Goal: Check status: Check status

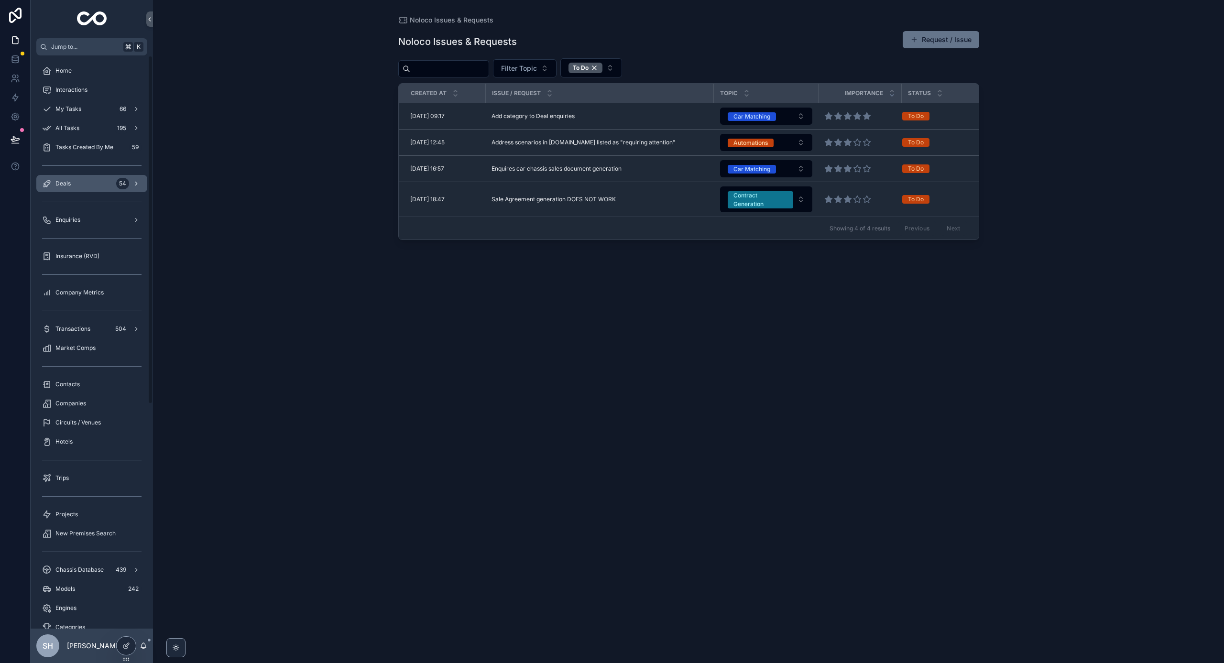
click at [74, 180] on div "Deals 54" at bounding box center [91, 183] width 99 height 15
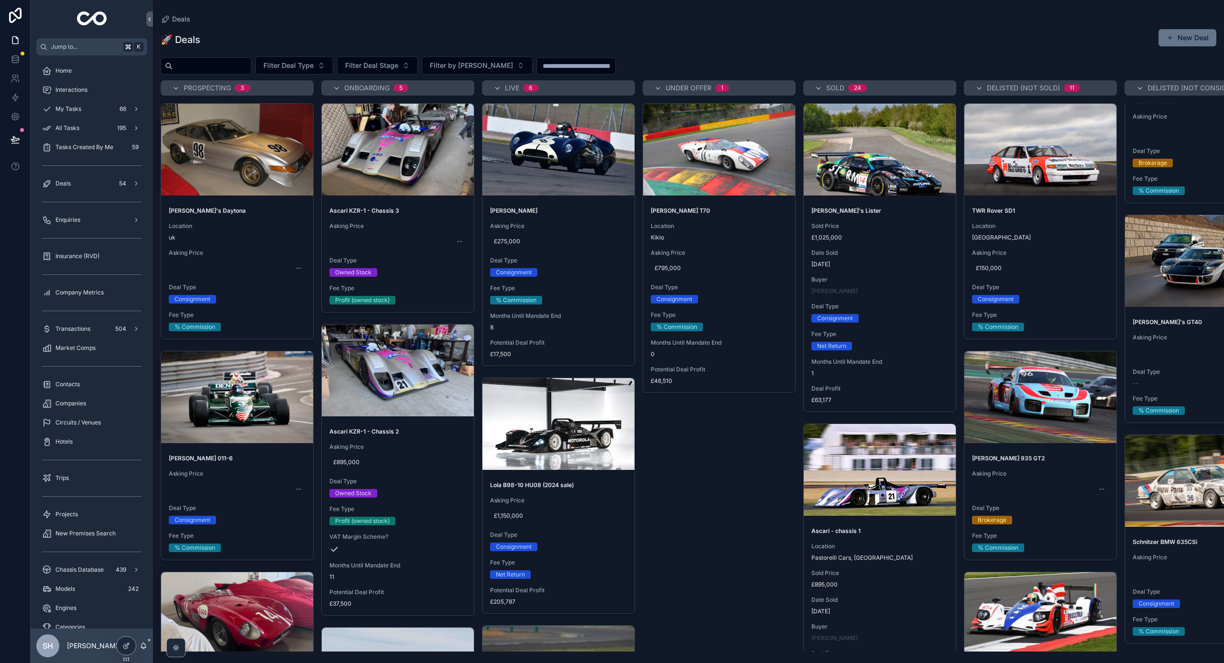
scroll to position [330, 0]
click at [1182, 327] on div "[PERSON_NAME]'s GT40 Asking Price -- Deal Type -- Fee Type % Commission" at bounding box center [1201, 367] width 152 height 112
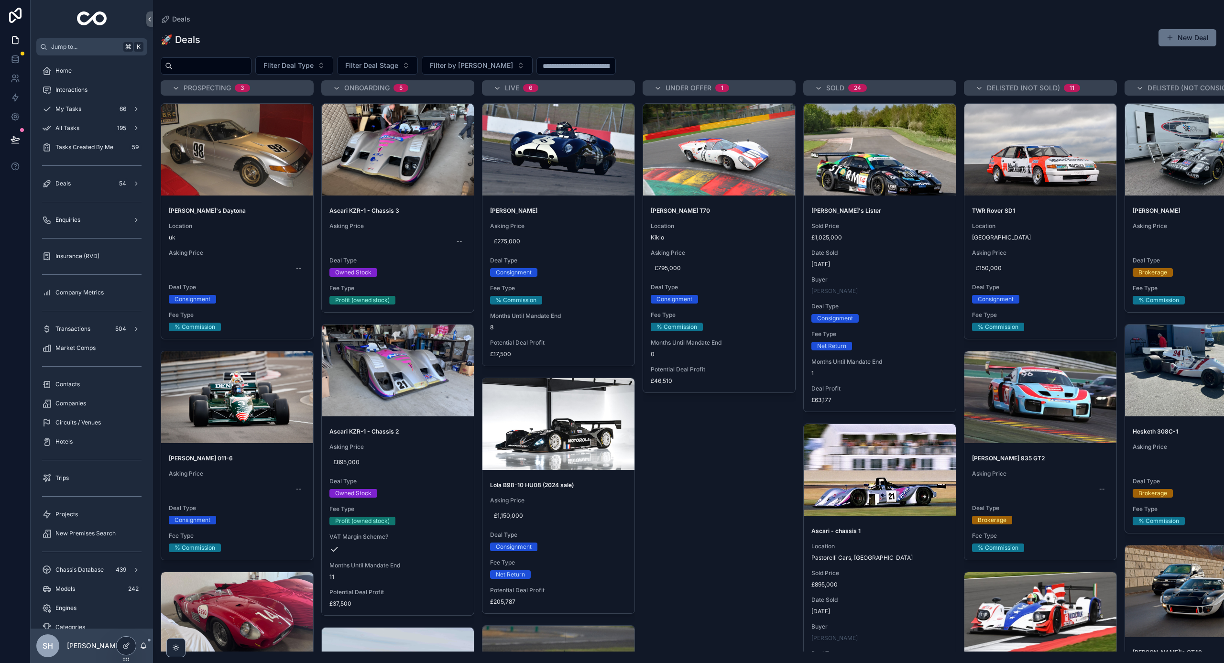
click at [1144, 89] on div "Delisted (not consigned) 4" at bounding box center [1201, 88] width 130 height 8
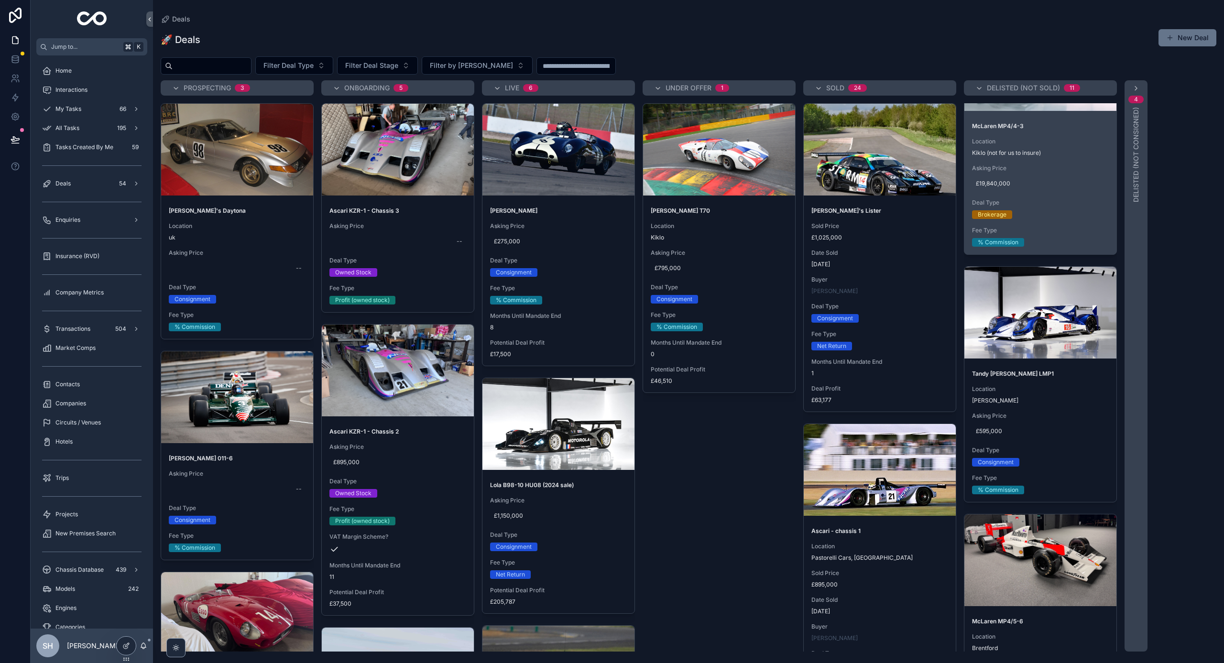
scroll to position [2011, 0]
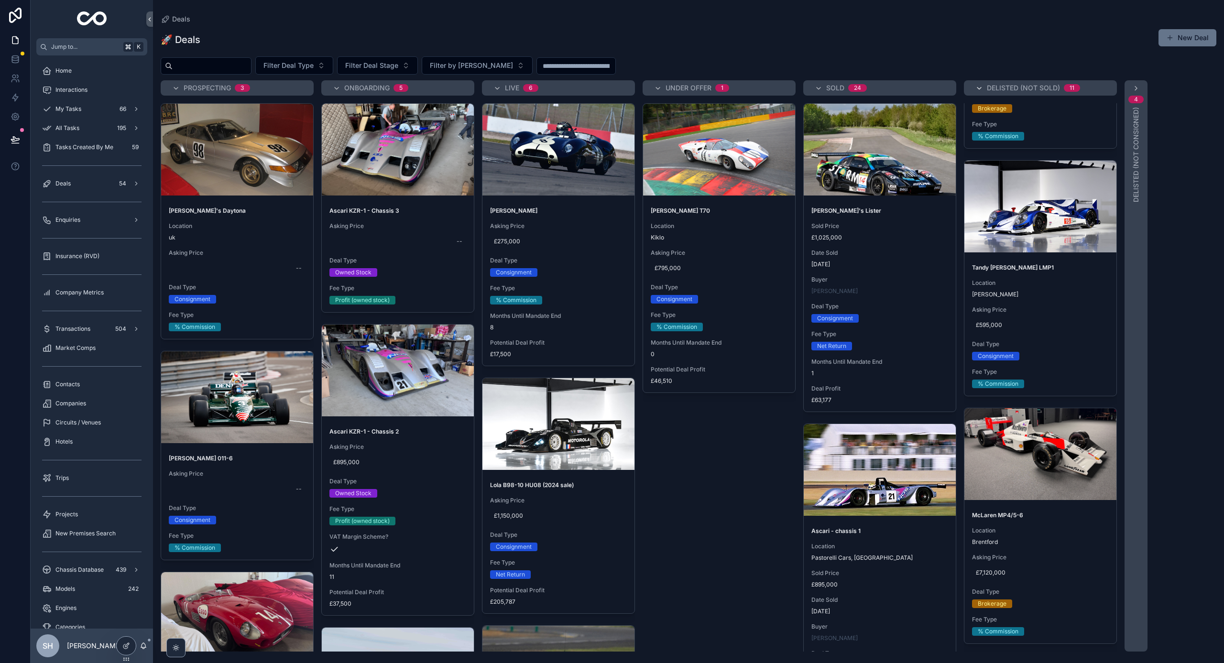
click at [982, 87] on icon "scrollable content" at bounding box center [979, 89] width 8 height 8
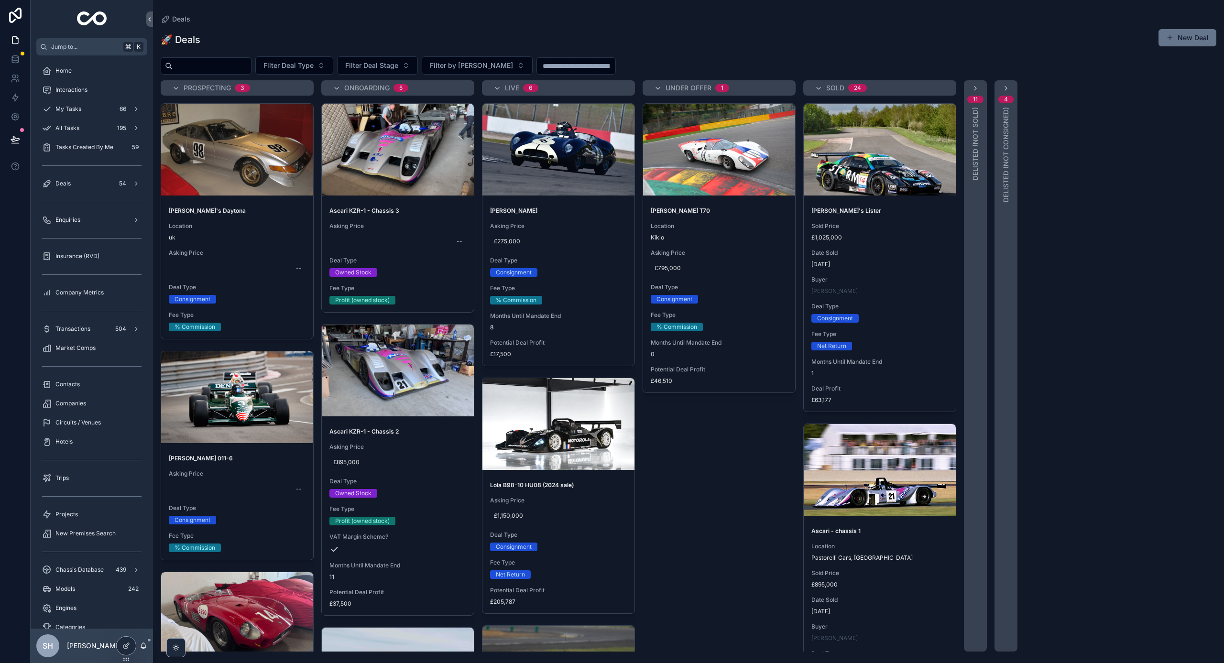
click at [822, 87] on div "SOLD 24" at bounding box center [880, 88] width 130 height 8
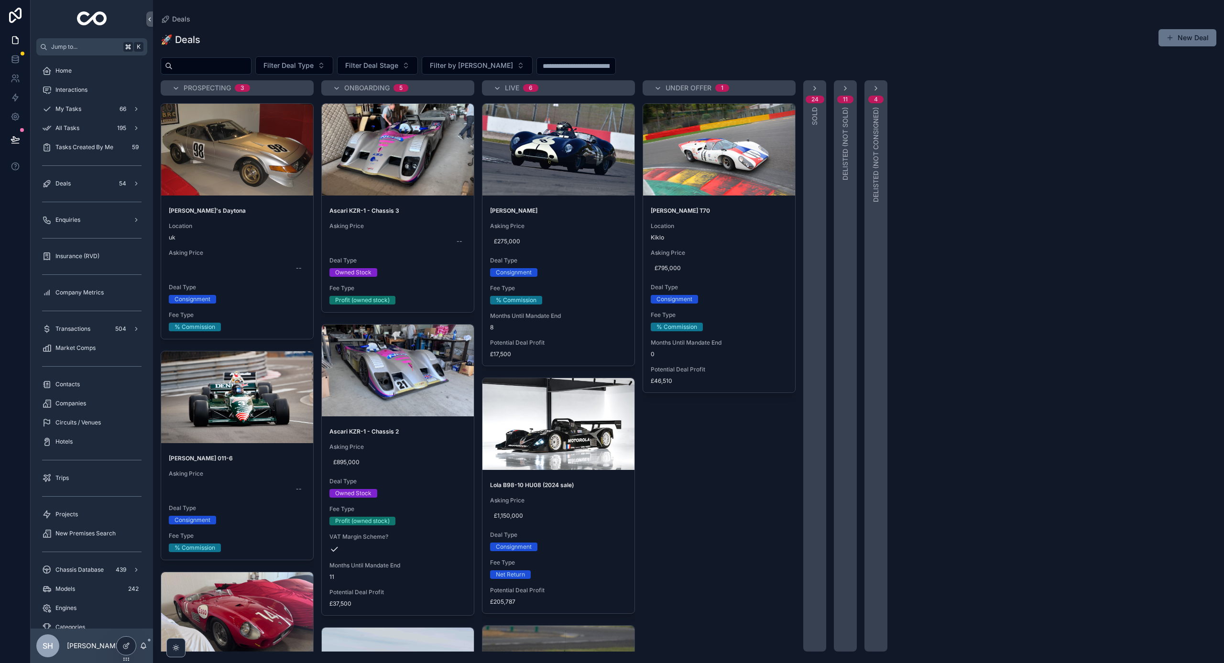
click at [819, 87] on div "24 SOLD" at bounding box center [814, 365] width 23 height 571
